Goal: Information Seeking & Learning: Learn about a topic

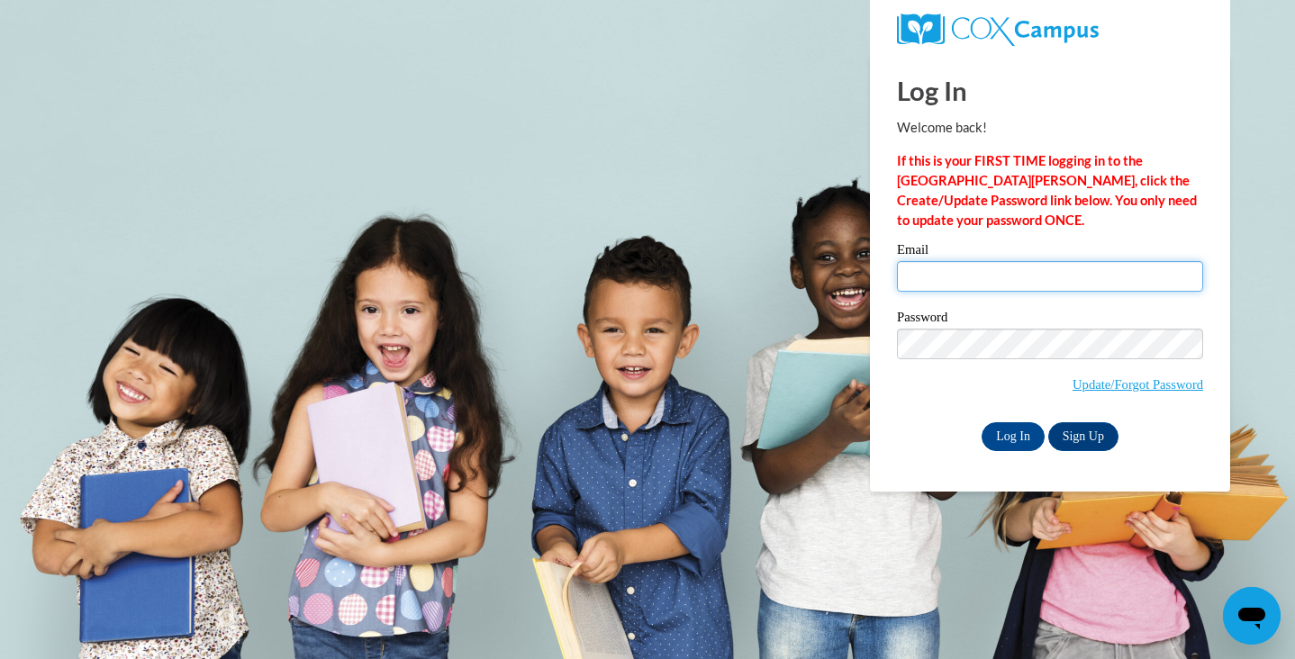
type input "[EMAIL_ADDRESS][DOMAIN_NAME]"
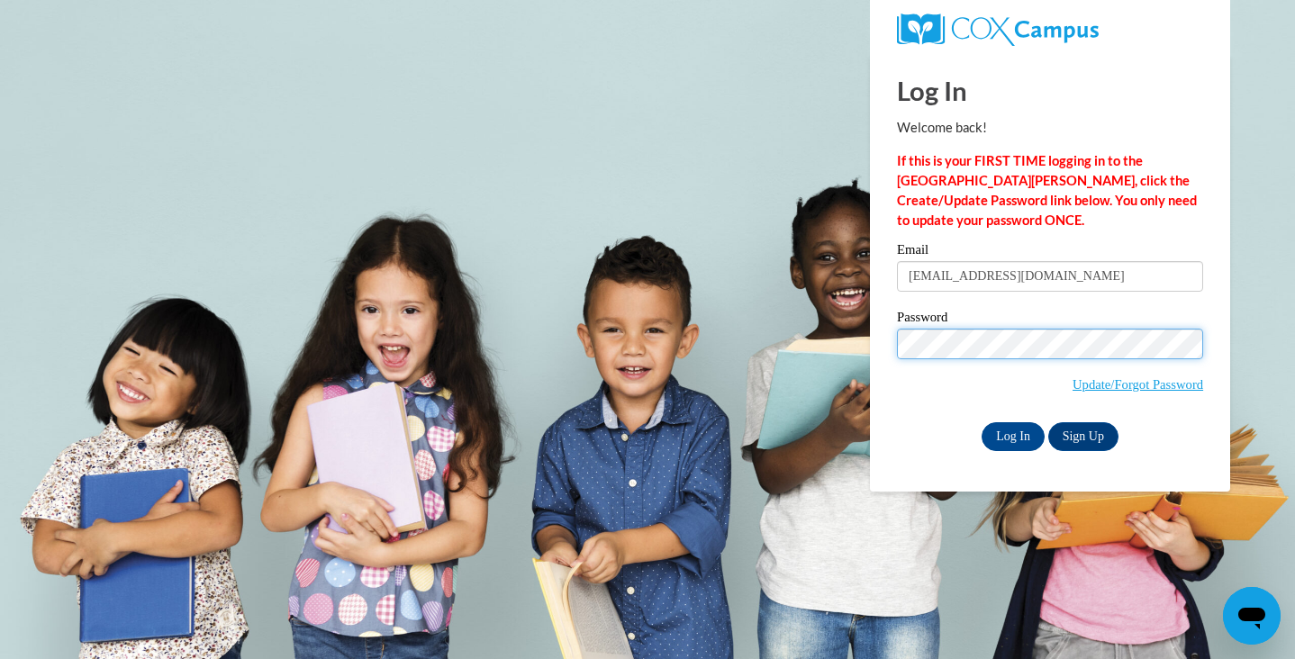
click at [1011, 433] on input "Log In" at bounding box center [1012, 436] width 63 height 29
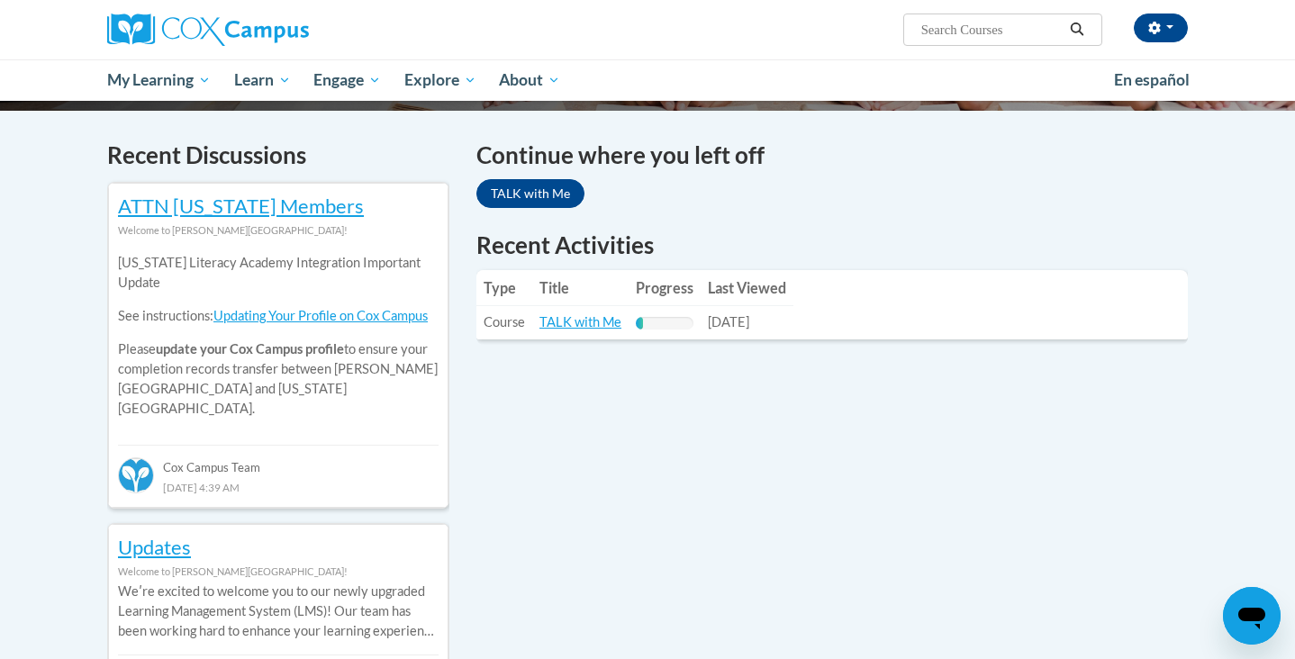
scroll to position [525, 0]
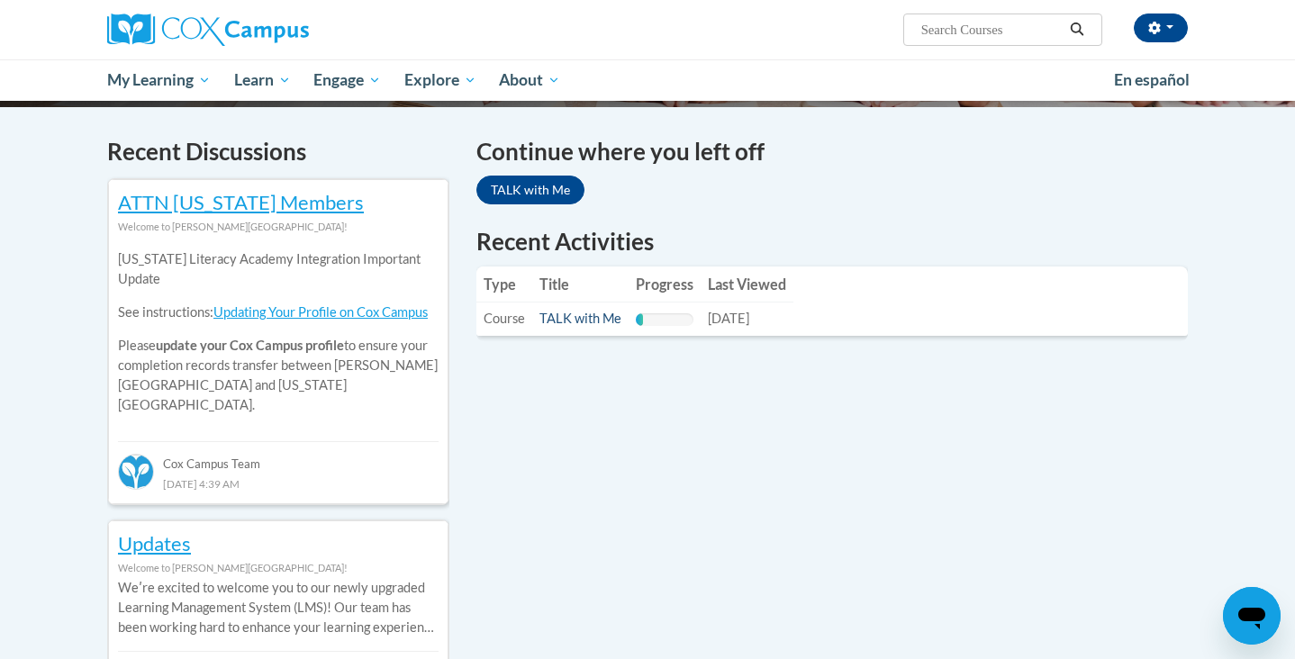
click at [588, 324] on link "TALK with Me" at bounding box center [580, 318] width 82 height 15
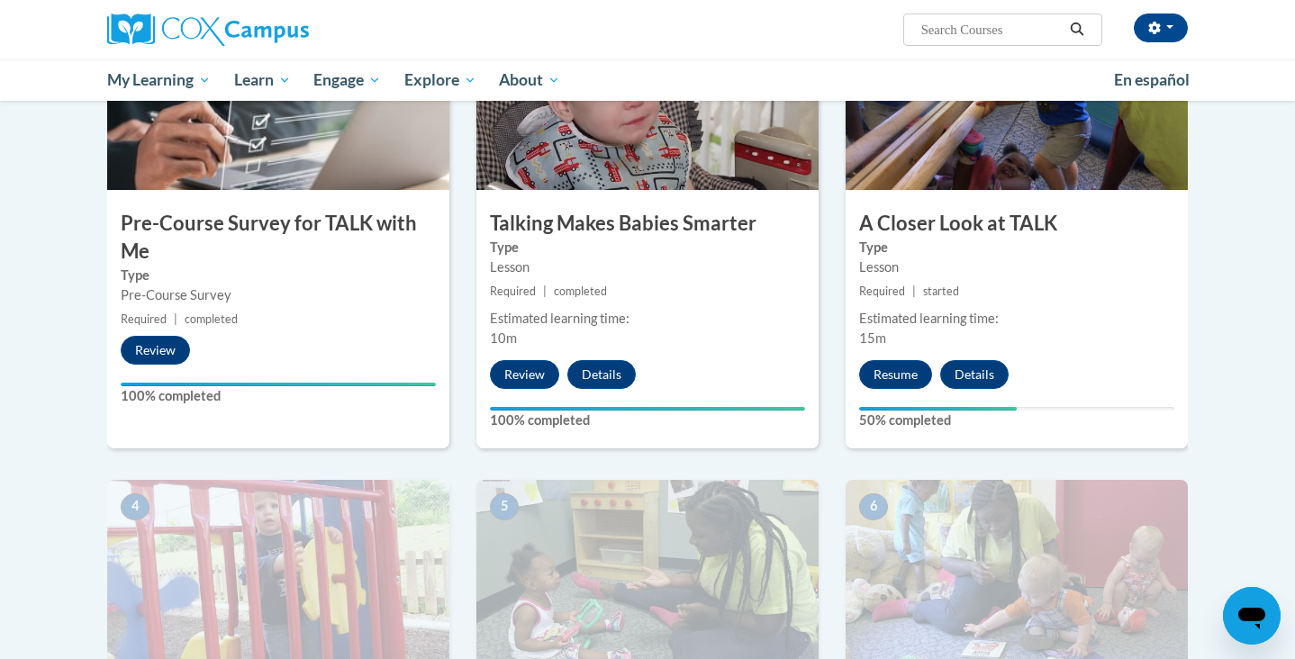
scroll to position [465, 0]
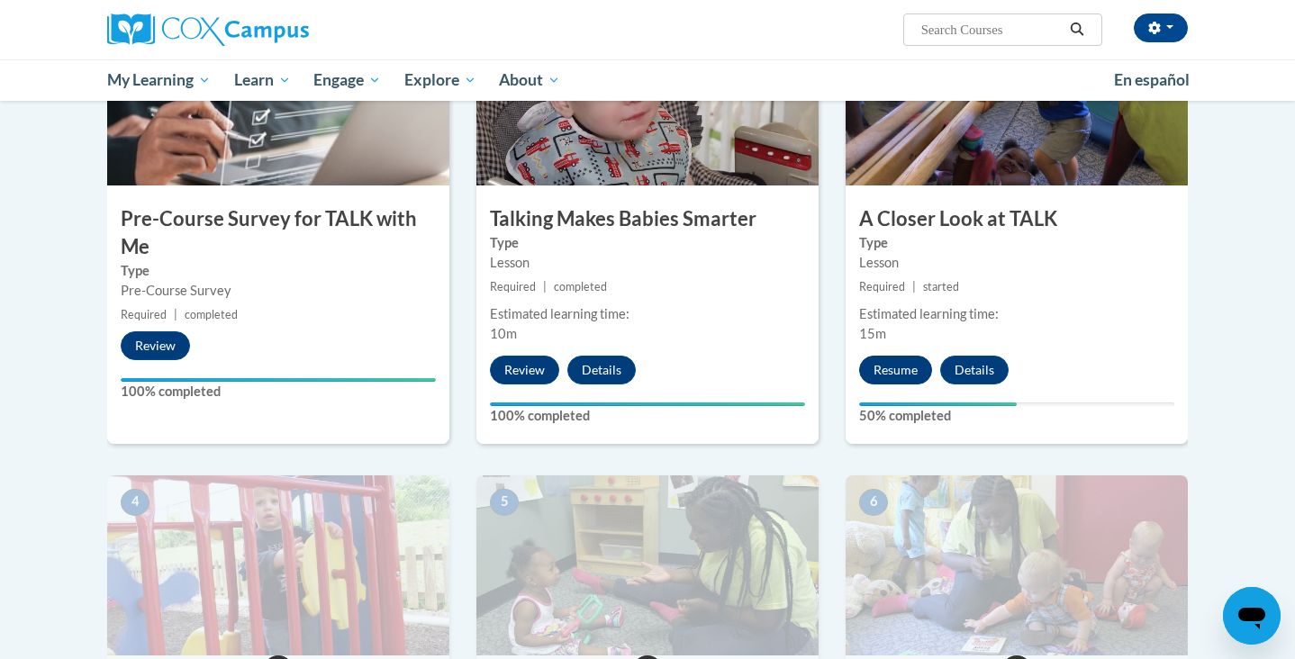
click at [893, 372] on button "Resume" at bounding box center [895, 370] width 73 height 29
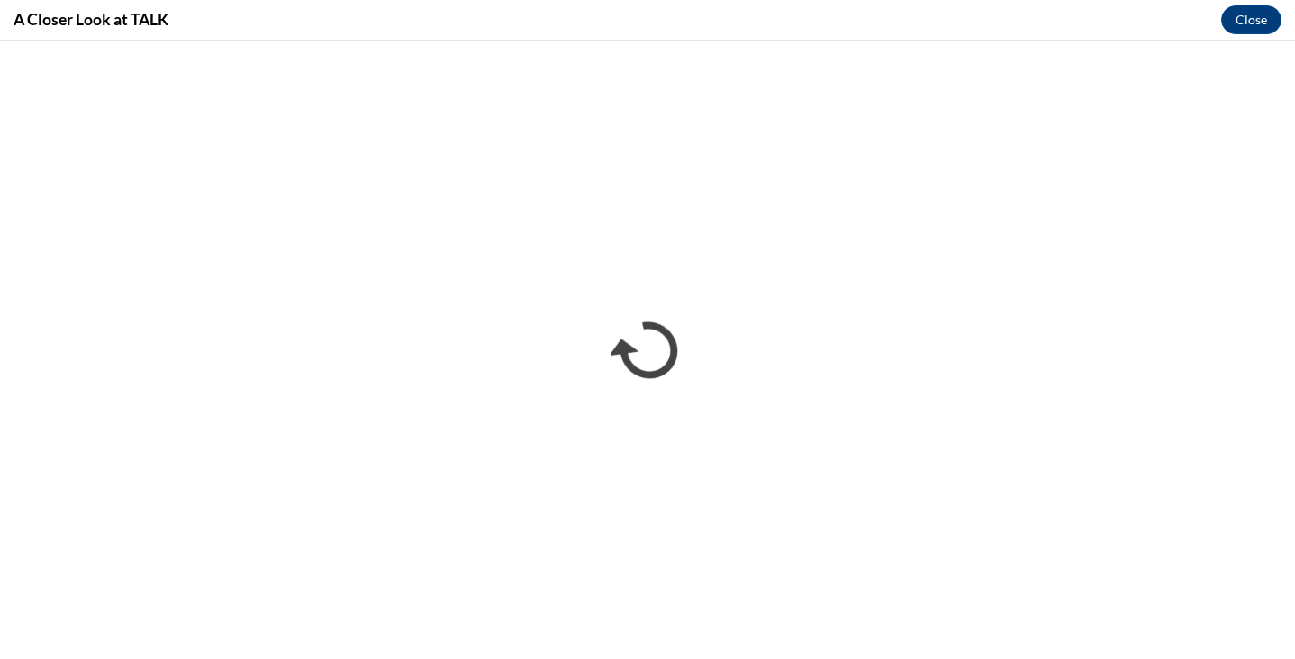
scroll to position [0, 0]
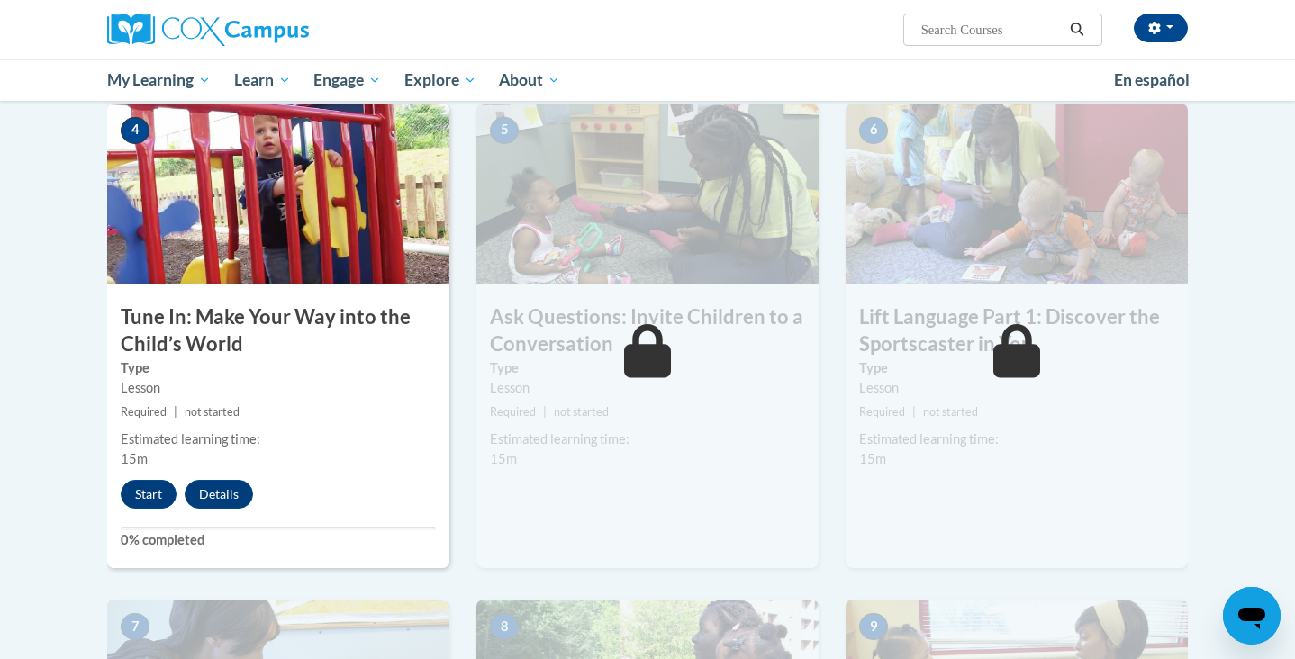
scroll to position [874, 0]
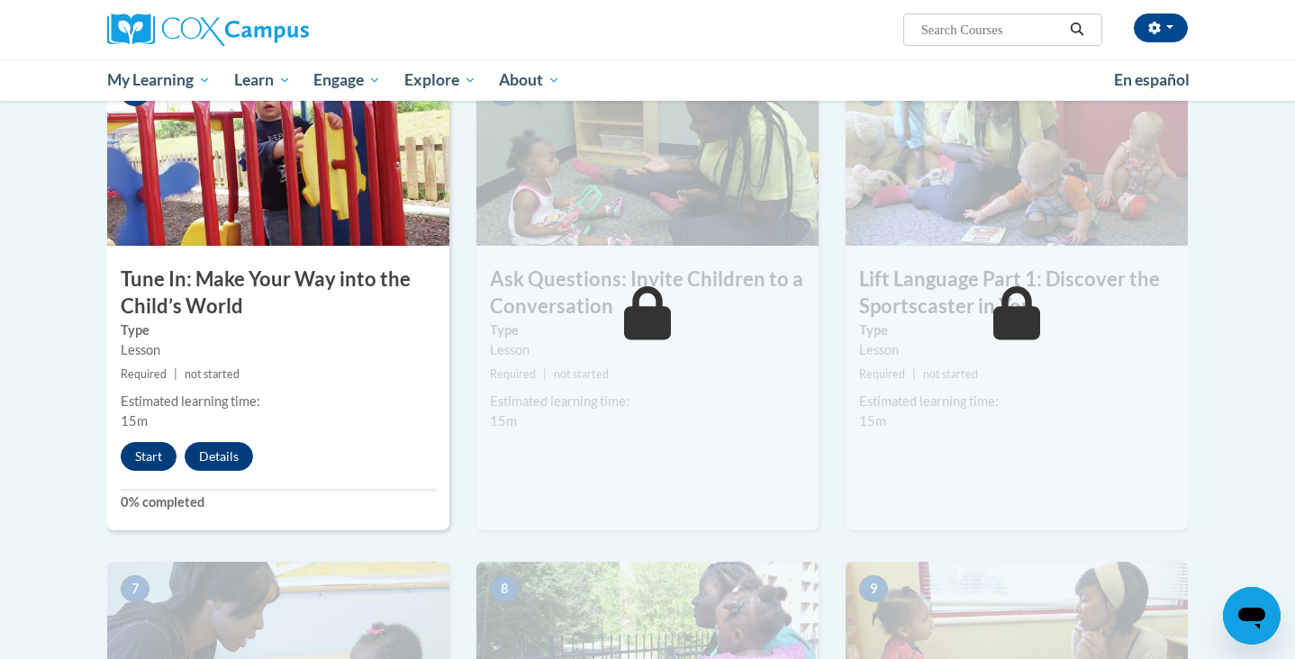
click at [147, 458] on button "Start" at bounding box center [149, 456] width 56 height 29
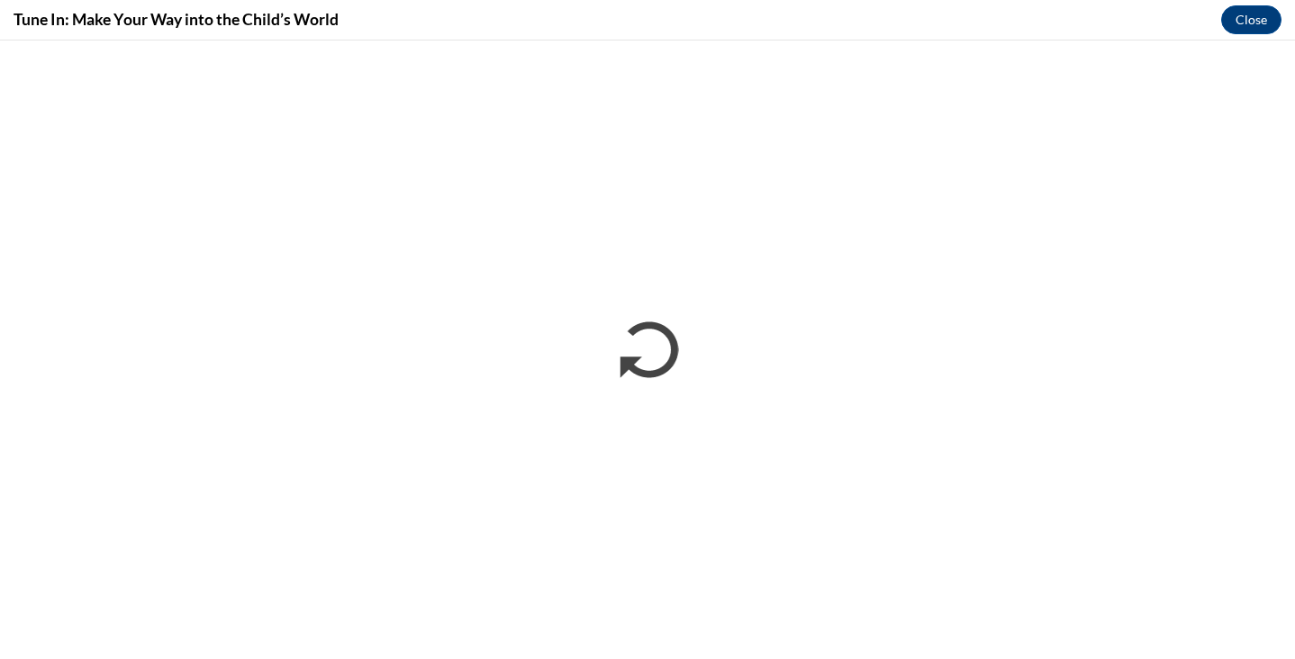
scroll to position [0, 0]
